Goal: Information Seeking & Learning: Learn about a topic

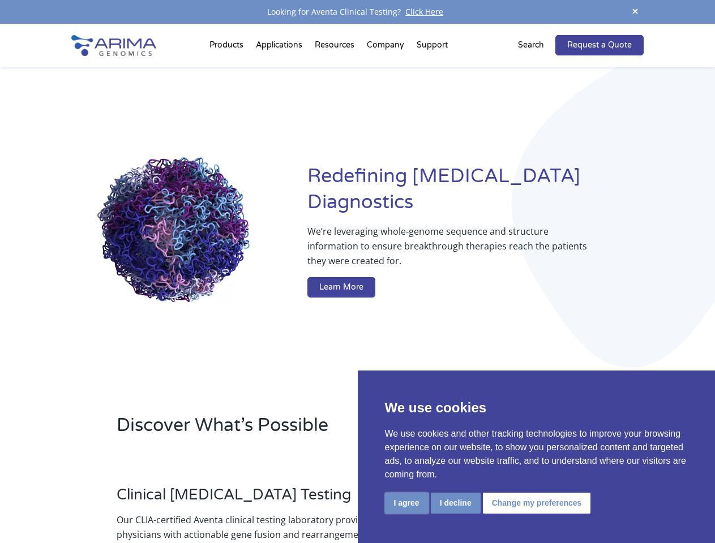
click at [406, 503] on button "I agree" at bounding box center [407, 503] width 44 height 21
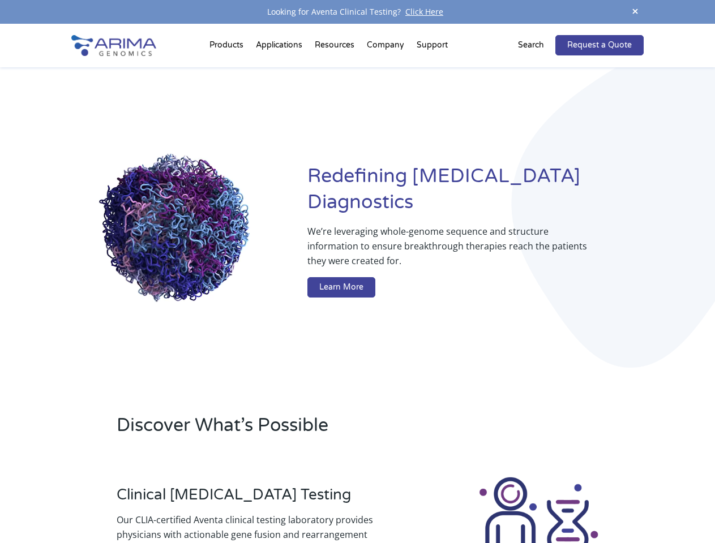
click at [455, 503] on div at bounding box center [538, 538] width 210 height 126
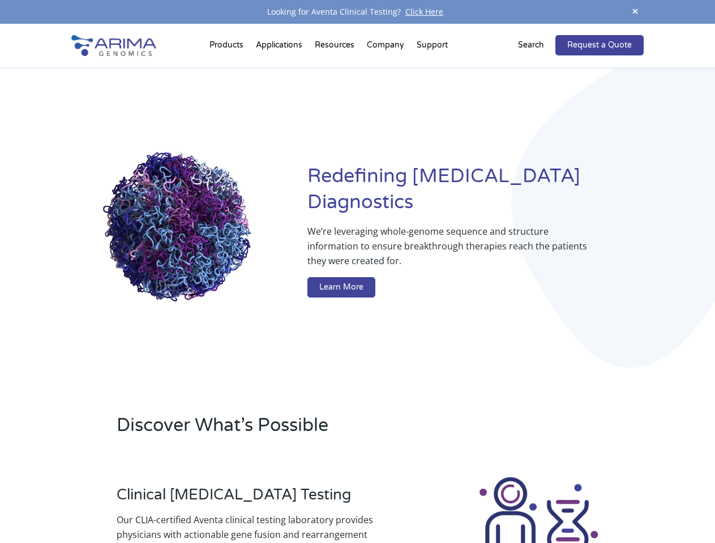
click at [535, 503] on img at bounding box center [538, 538] width 126 height 126
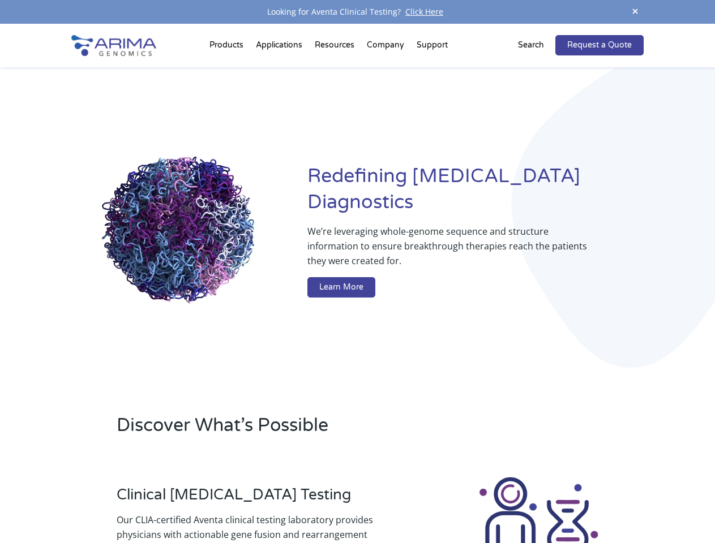
click at [635, 12] on span at bounding box center [634, 12] width 17 height 15
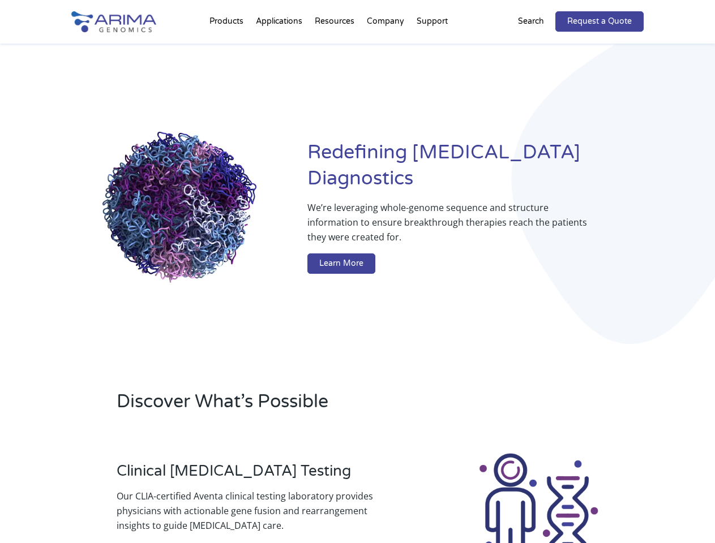
click at [228, 48] on div "Redefining [MEDICAL_DATA] Diagnostics We’re leveraging whole-genome sequence an…" at bounding box center [356, 210] width 571 height 332
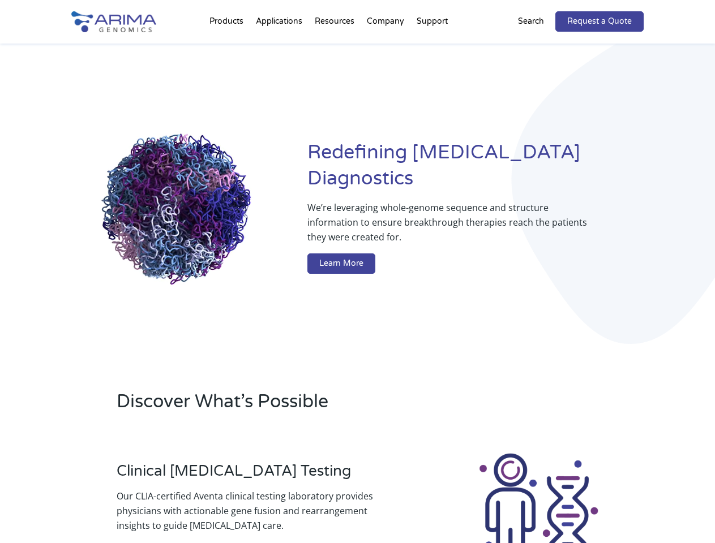
click at [336, 48] on div "Redefining [MEDICAL_DATA] Diagnostics We’re leveraging whole-genome sequence an…" at bounding box center [356, 210] width 571 height 332
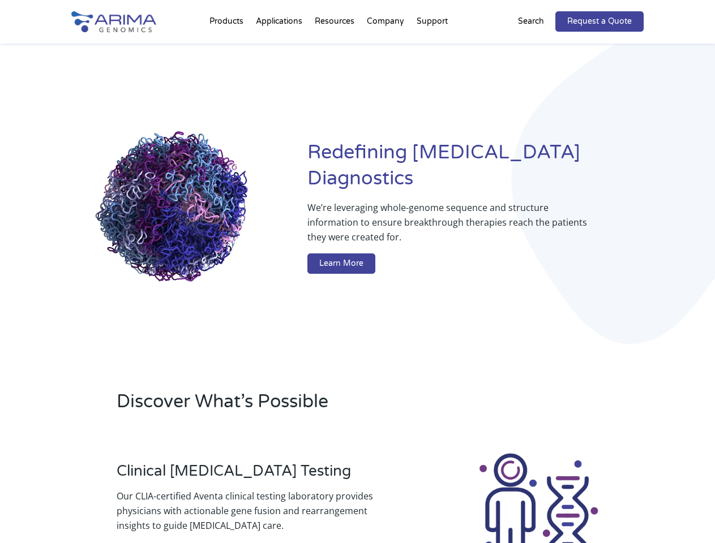
click at [386, 48] on div "Redefining [MEDICAL_DATA] Diagnostics We’re leveraging whole-genome sequence an…" at bounding box center [356, 210] width 571 height 332
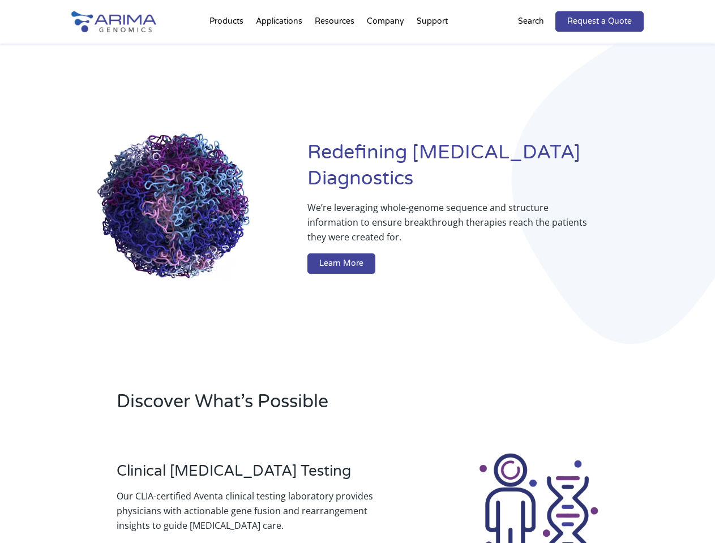
click at [432, 48] on div "Redefining [MEDICAL_DATA] Diagnostics We’re leveraging whole-genome sequence an…" at bounding box center [356, 210] width 571 height 332
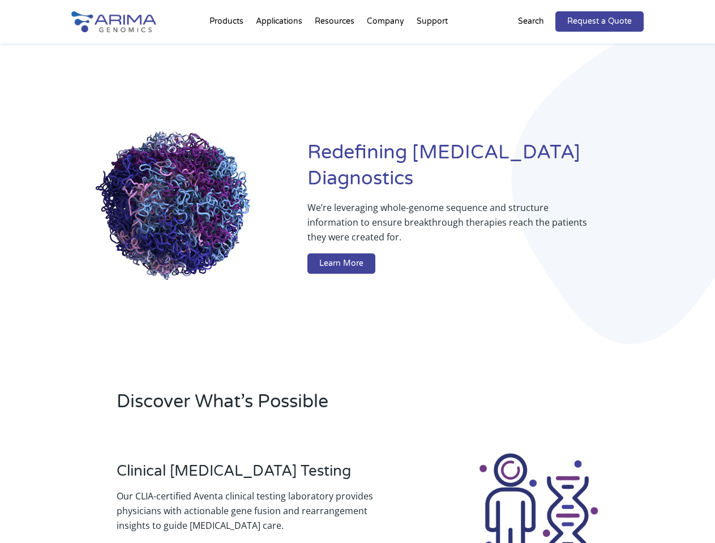
click at [538, 45] on div "Redefining [MEDICAL_DATA] Diagnostics We’re leveraging whole-genome sequence an…" at bounding box center [356, 210] width 571 height 332
